Goal: Check status: Check status

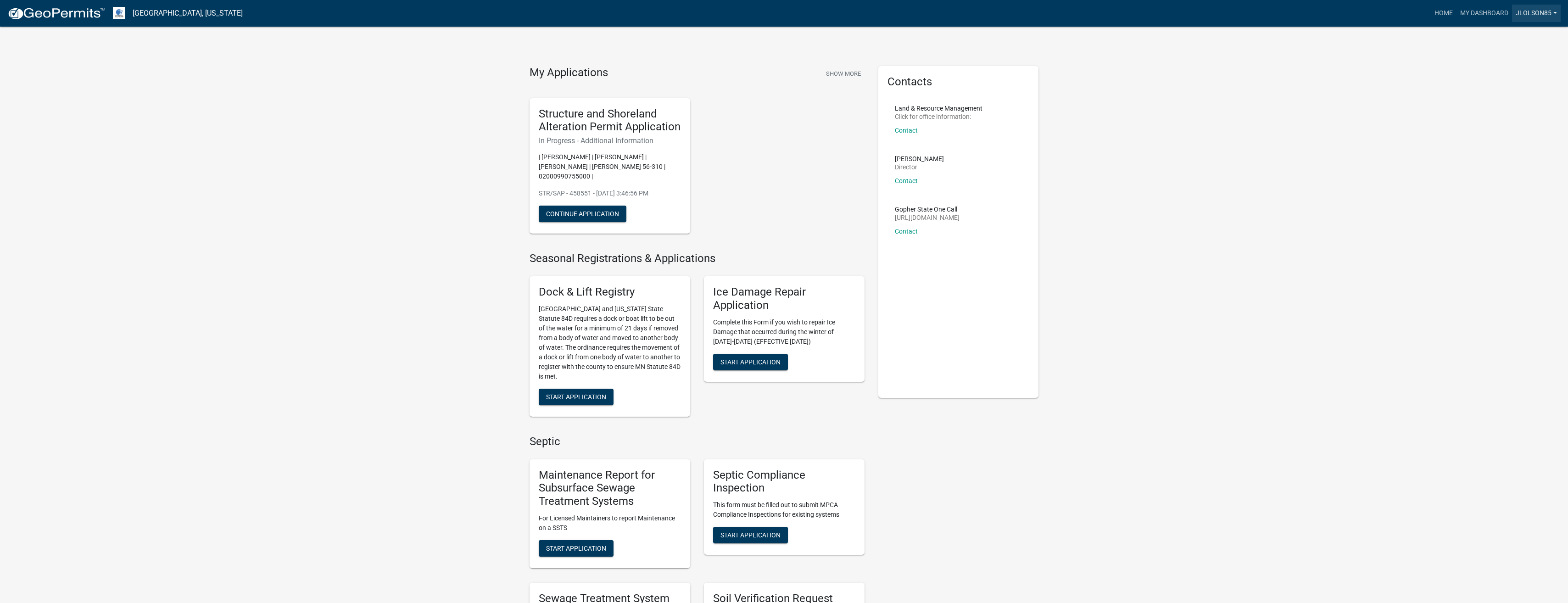
click at [1527, 15] on link "jlolson85" at bounding box center [1536, 13] width 49 height 18
click at [1513, 39] on link "Account" at bounding box center [1524, 38] width 73 height 22
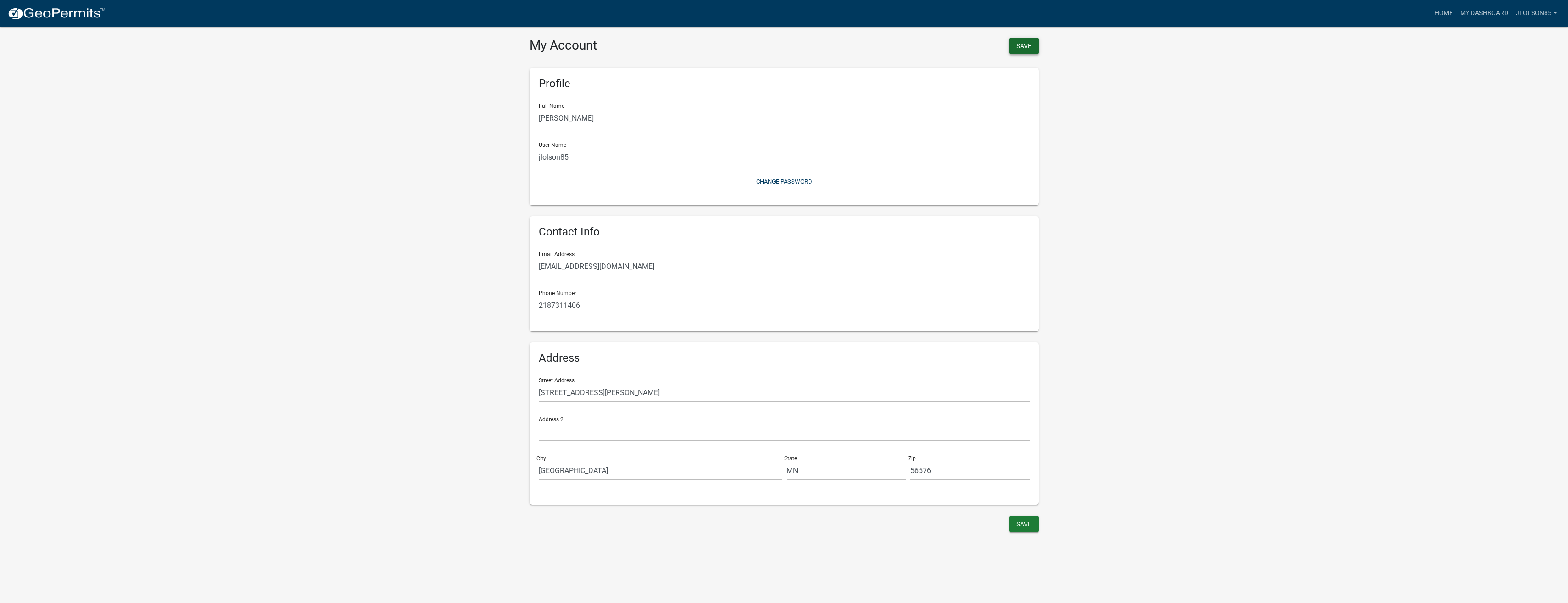
click at [1030, 43] on button "Save" at bounding box center [1024, 46] width 30 height 16
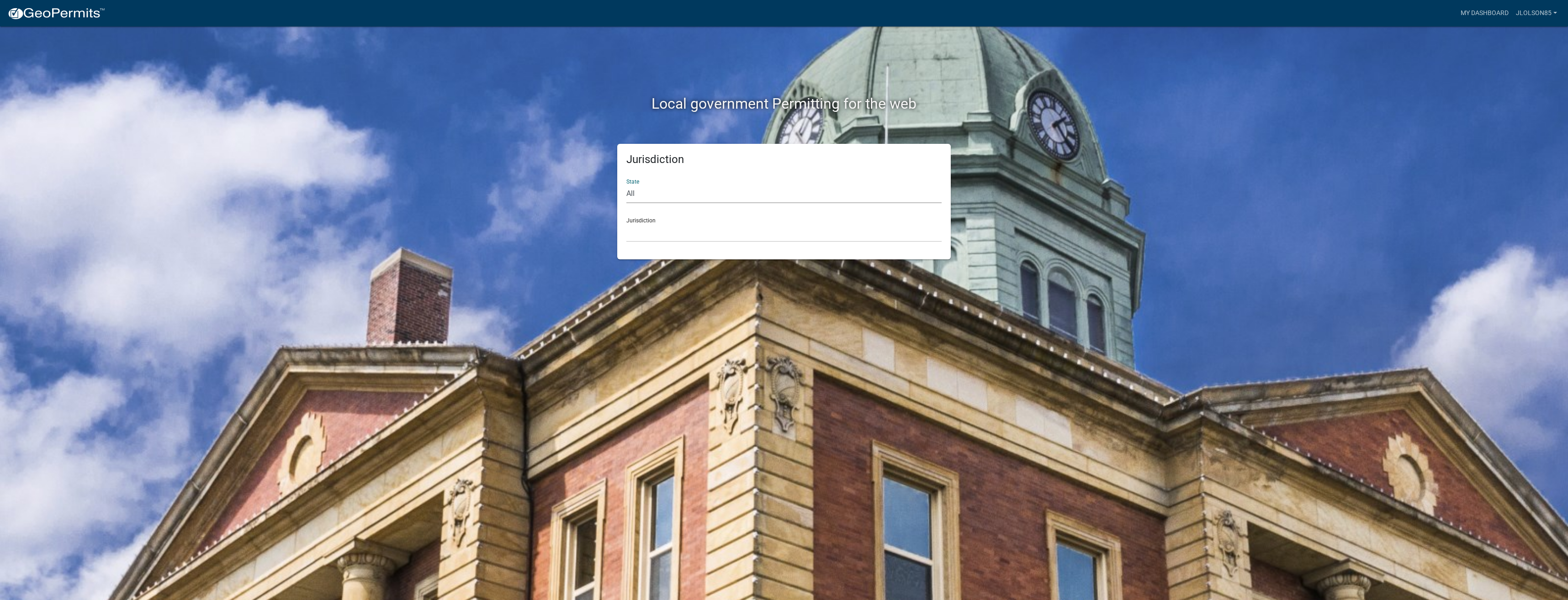
click at [635, 191] on select "All [US_STATE] [US_STATE] [US_STATE] [US_STATE] [US_STATE] [US_STATE] [US_STATE…" at bounding box center [784, 194] width 315 height 18
click at [635, 194] on select "All [US_STATE] [US_STATE] [US_STATE] [US_STATE] [US_STATE] [US_STATE] [US_STATE…" at bounding box center [784, 194] width 315 height 18
click at [646, 227] on select "[GEOGRAPHIC_DATA], [US_STATE] [GEOGRAPHIC_DATA], [US_STATE][PERSON_NAME][GEOGRA…" at bounding box center [784, 232] width 315 height 18
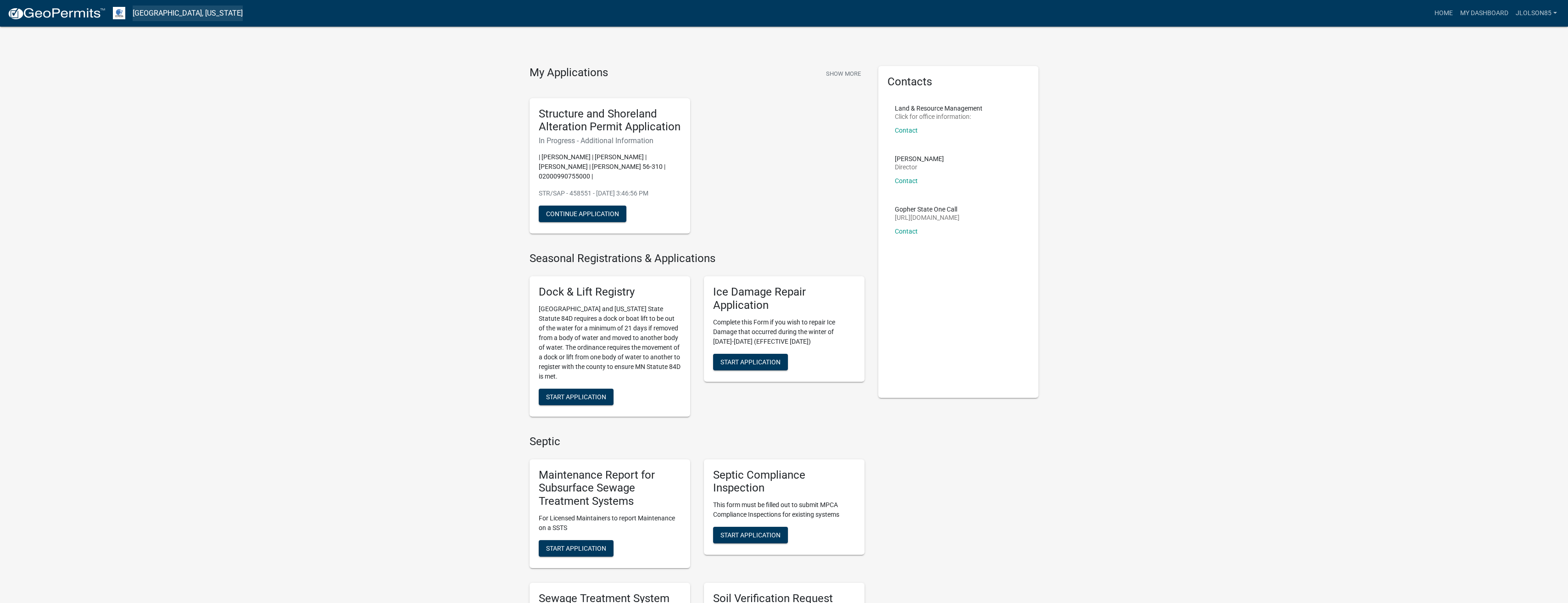
click at [190, 11] on link "[GEOGRAPHIC_DATA], [US_STATE]" at bounding box center [187, 13] width 110 height 16
click at [1473, 10] on link "My Dashboard" at bounding box center [1484, 13] width 55 height 18
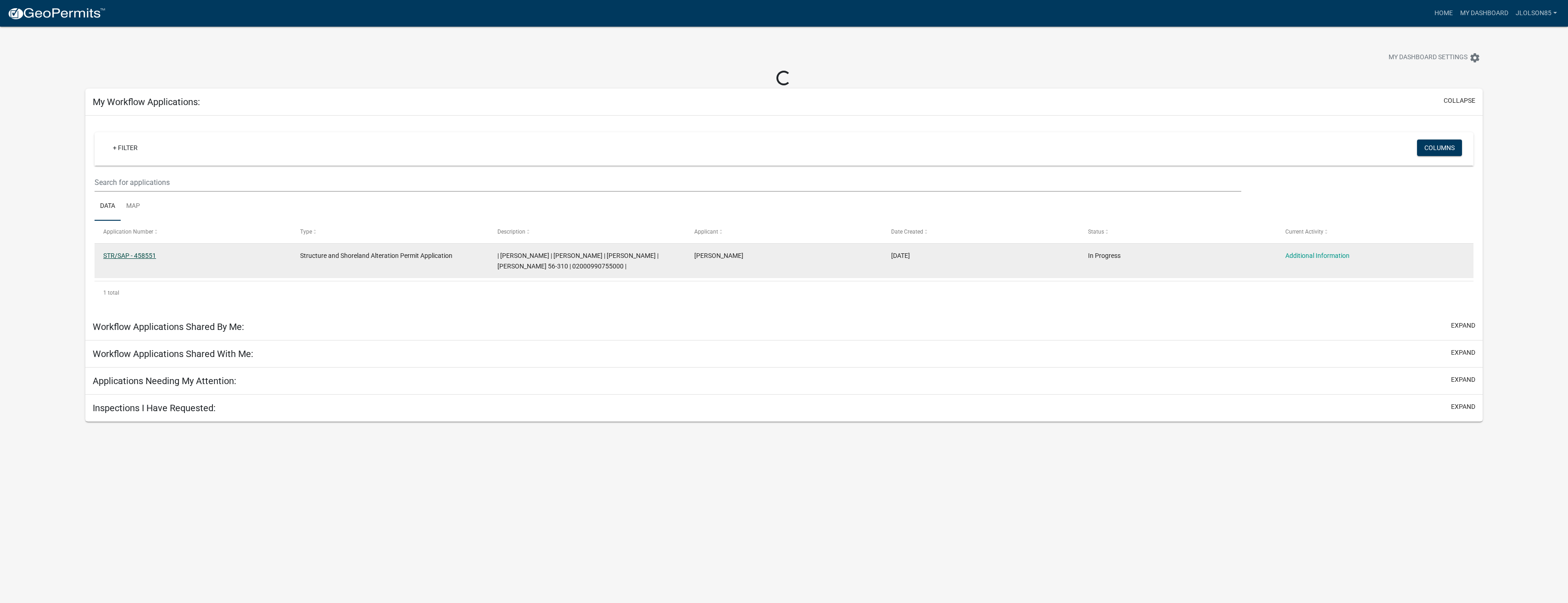
click at [138, 257] on link "STR/SAP - 458551" at bounding box center [129, 256] width 53 height 7
